Goal: Find specific page/section: Find specific page/section

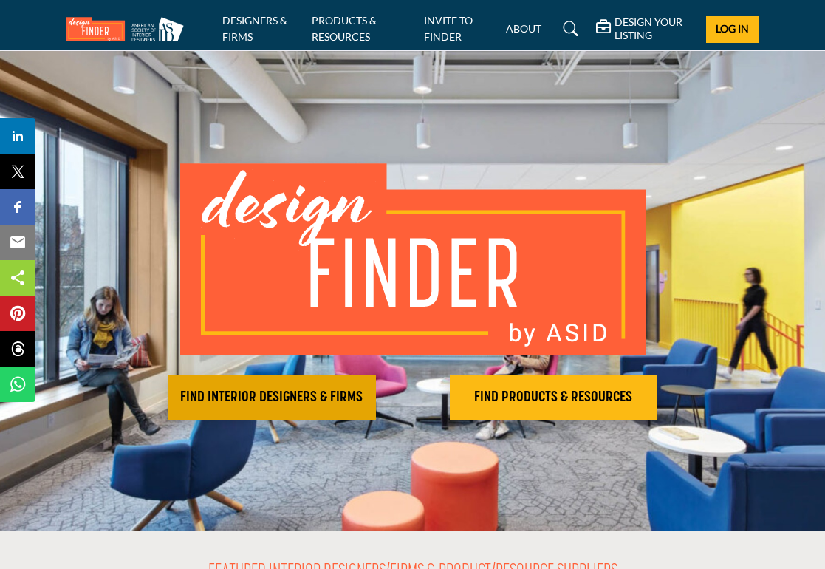
click at [265, 408] on button "FIND INTERIOR DESIGNERS & FIRMS" at bounding box center [272, 397] width 208 height 44
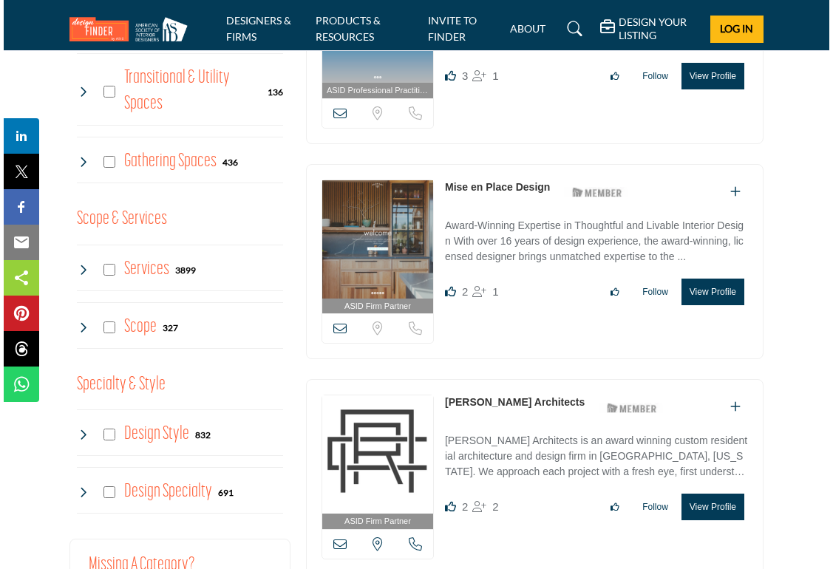
scroll to position [1145, 0]
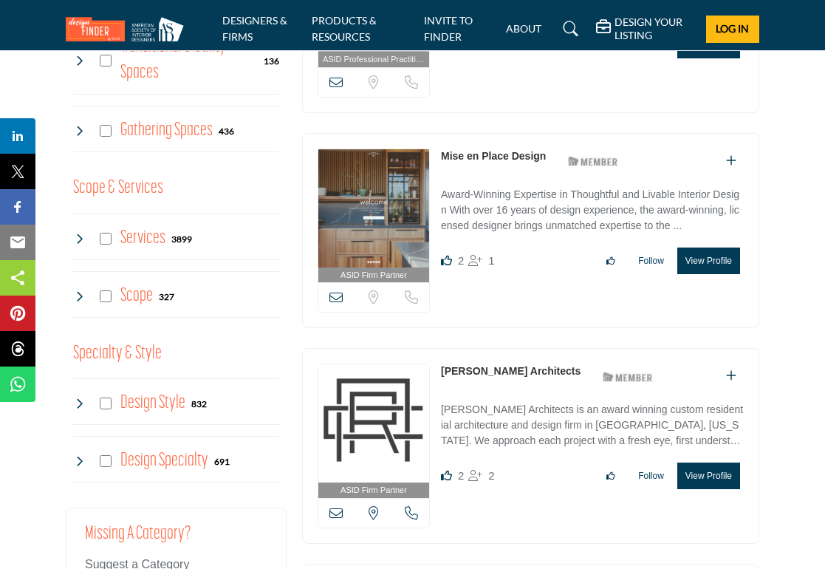
click at [715, 259] on button "View Profile" at bounding box center [709, 261] width 63 height 27
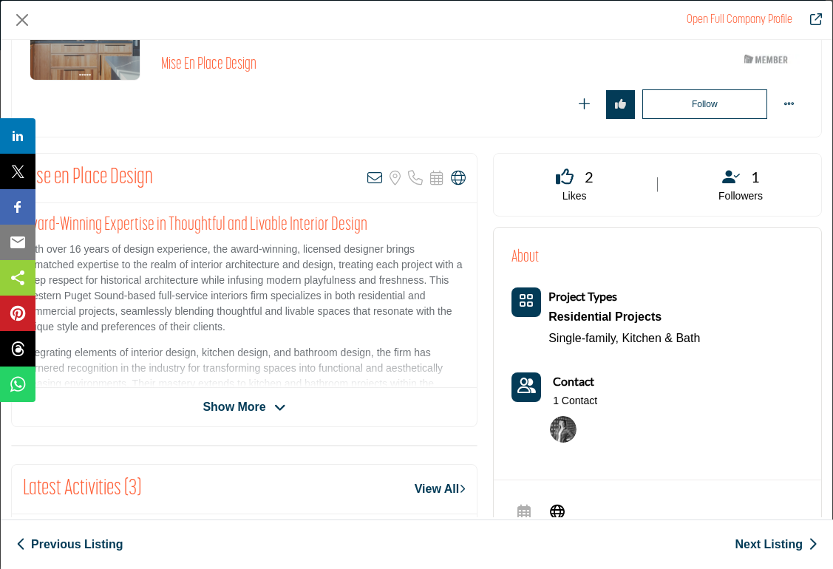
scroll to position [174, 0]
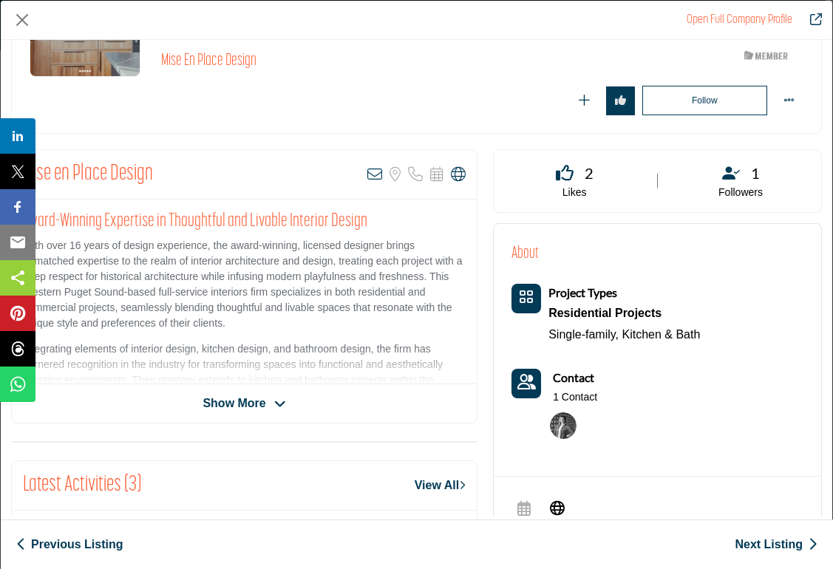
click at [274, 409] on icon "Company Data Modal" at bounding box center [280, 404] width 12 height 13
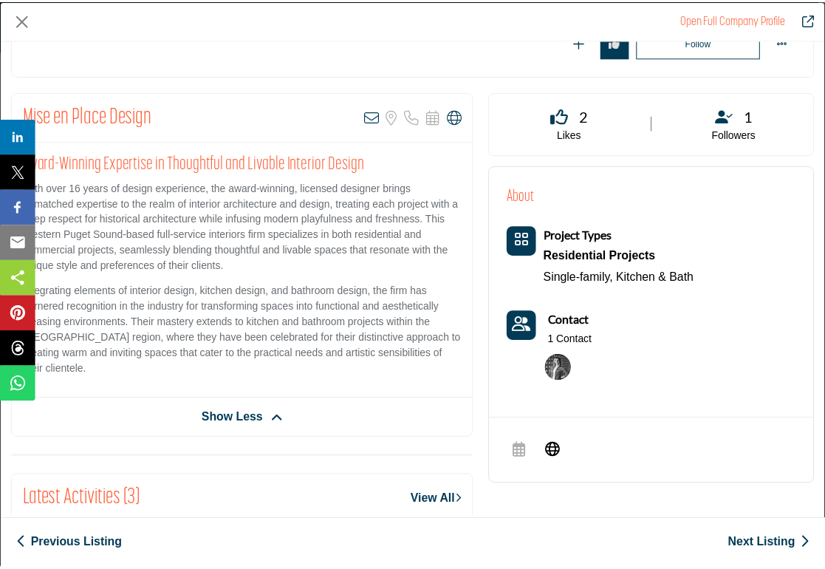
scroll to position [0, 0]
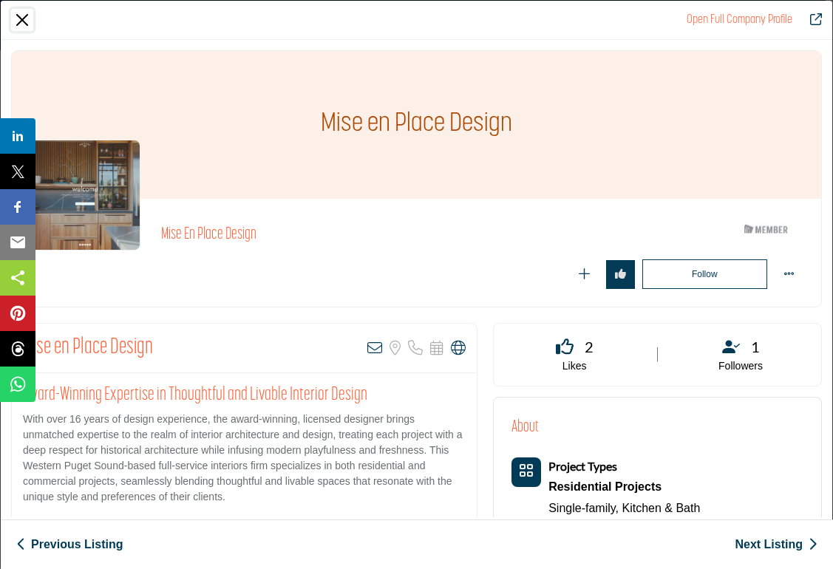
click at [26, 23] on button "Close" at bounding box center [22, 20] width 22 height 22
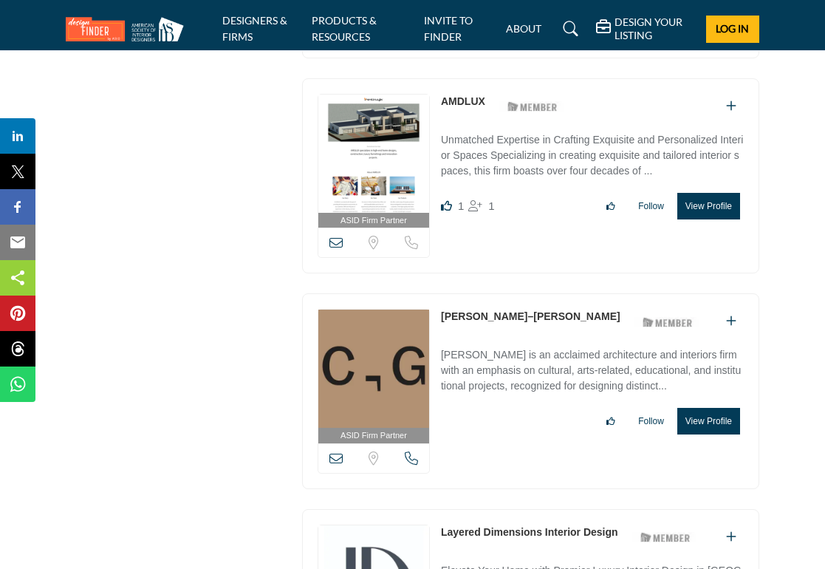
scroll to position [2072, 0]
